Goal: Navigation & Orientation: Find specific page/section

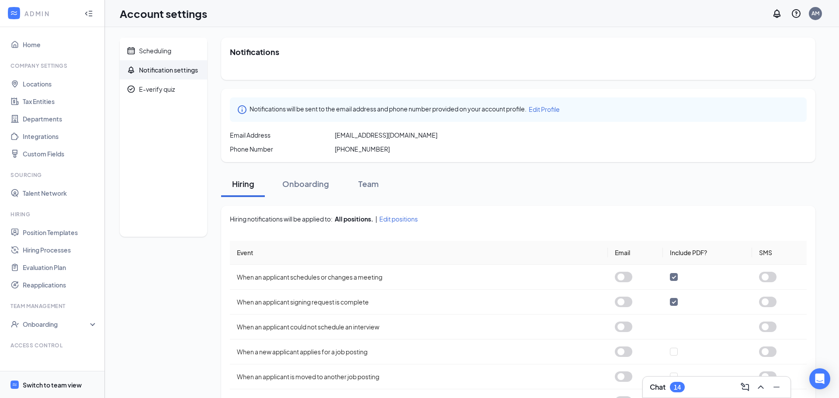
click at [51, 378] on span "Switch to team view" at bounding box center [60, 384] width 75 height 27
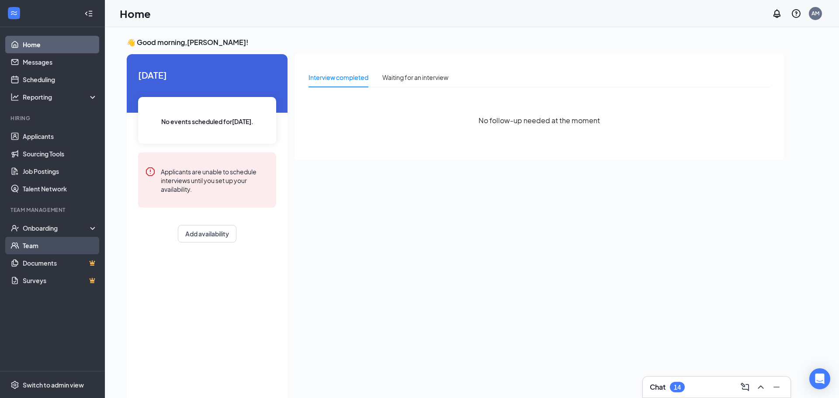
click at [56, 241] on link "Team" at bounding box center [60, 245] width 75 height 17
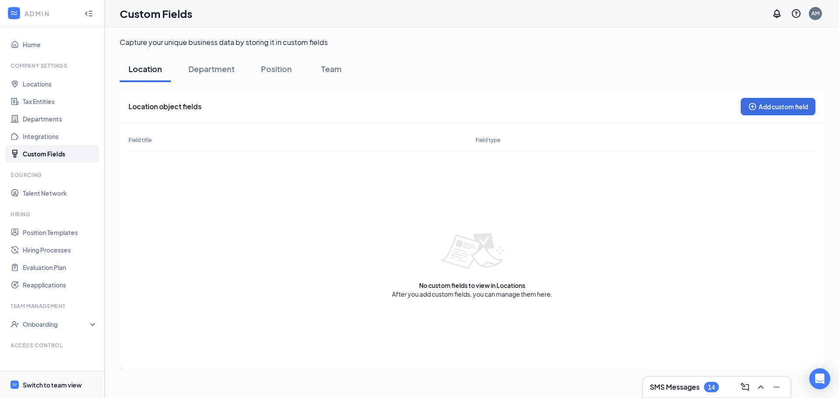
click at [76, 383] on div "Switch to team view" at bounding box center [52, 385] width 59 height 9
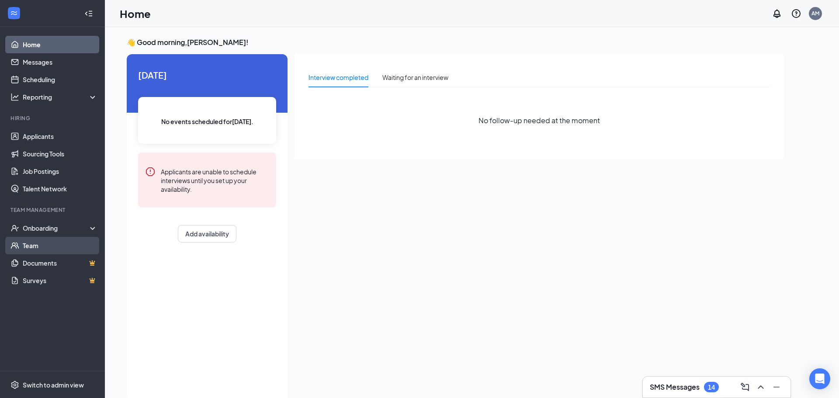
click at [41, 245] on link "Team" at bounding box center [60, 245] width 75 height 17
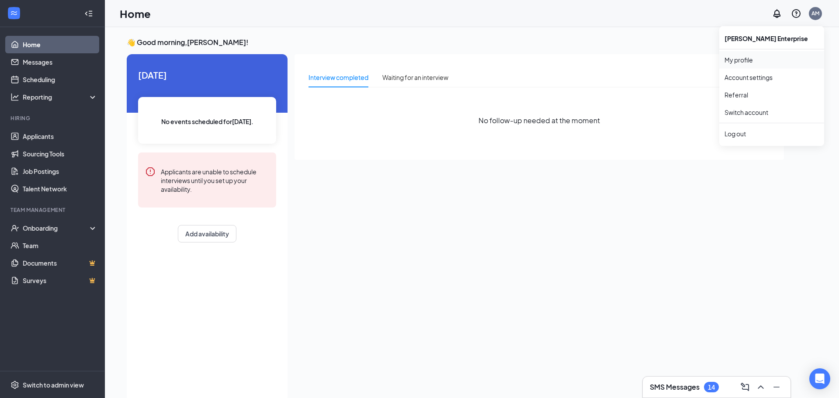
click at [739, 62] on link "My profile" at bounding box center [771, 59] width 94 height 9
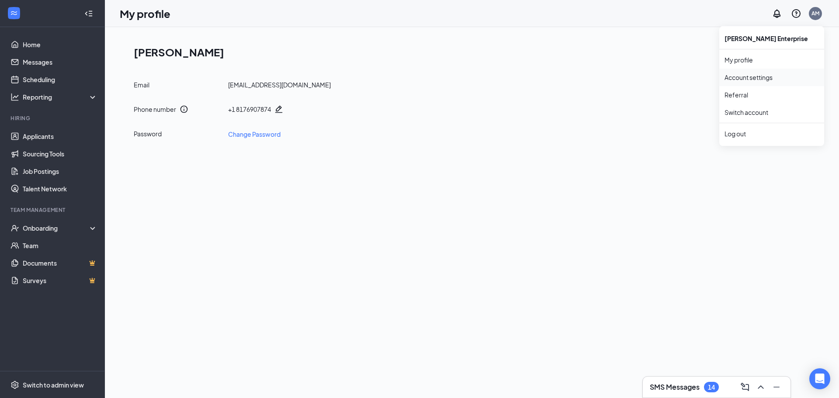
click at [751, 79] on link "Account settings" at bounding box center [771, 77] width 94 height 9
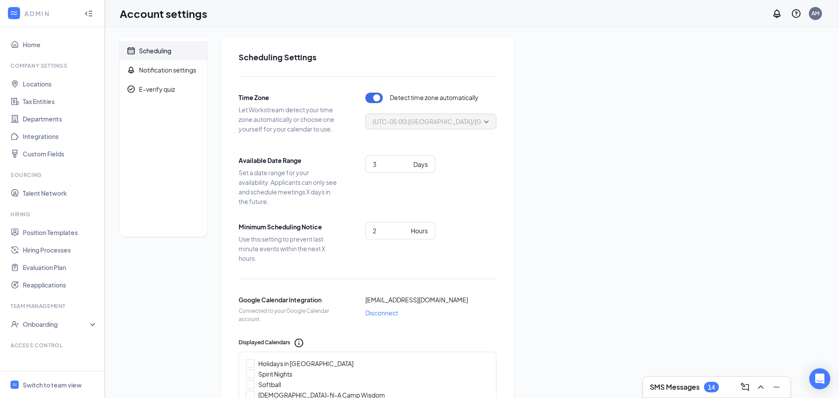
click at [89, 11] on icon "Collapse" at bounding box center [88, 13] width 9 height 9
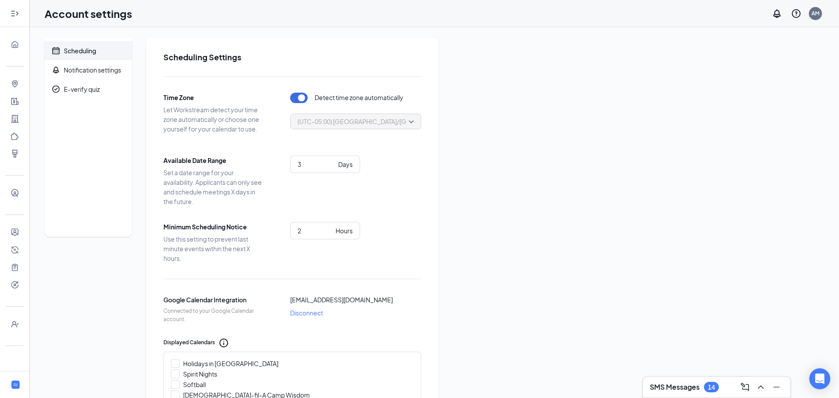
click at [13, 11] on icon "Expand" at bounding box center [12, 13] width 3 height 6
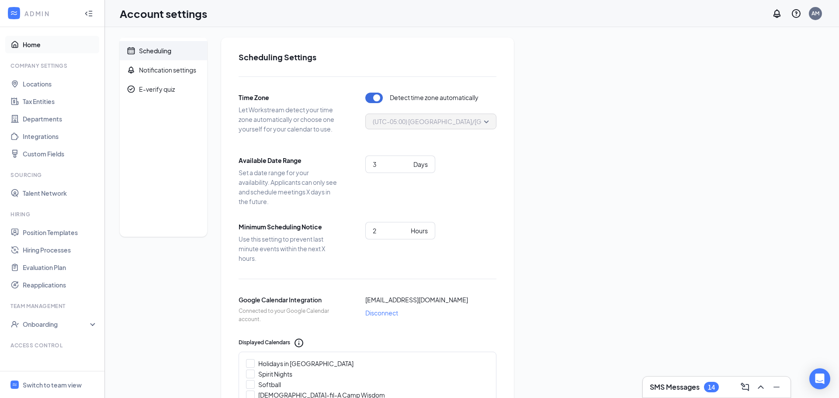
click at [30, 42] on link "Home" at bounding box center [60, 44] width 75 height 17
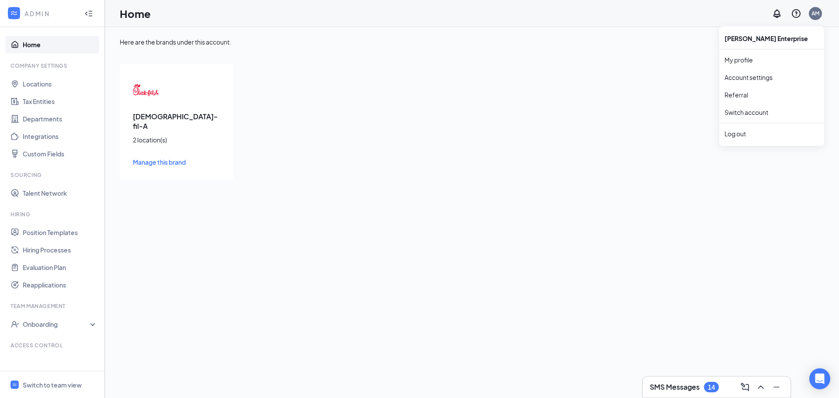
click at [736, 40] on div "W.E. Hassler Enterprise" at bounding box center [771, 38] width 105 height 17
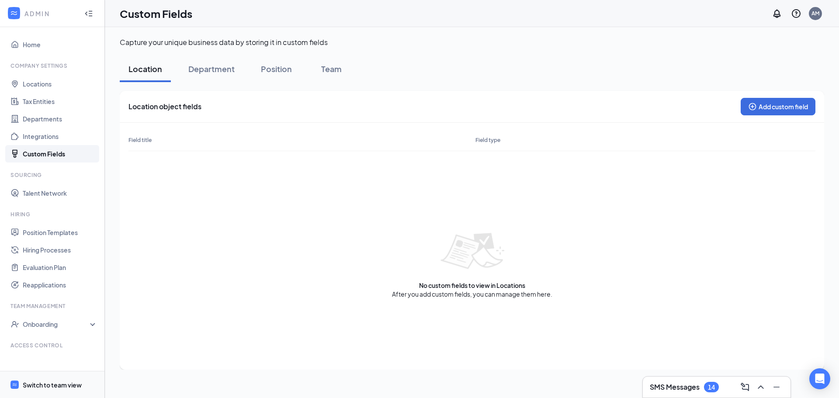
click at [42, 387] on div "Switch to team view" at bounding box center [52, 385] width 59 height 9
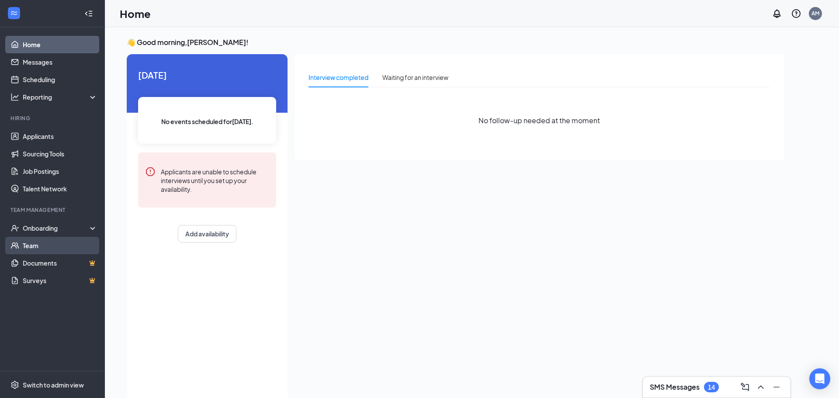
click at [28, 240] on link "Team" at bounding box center [60, 245] width 75 height 17
